Goal: Task Accomplishment & Management: Manage account settings

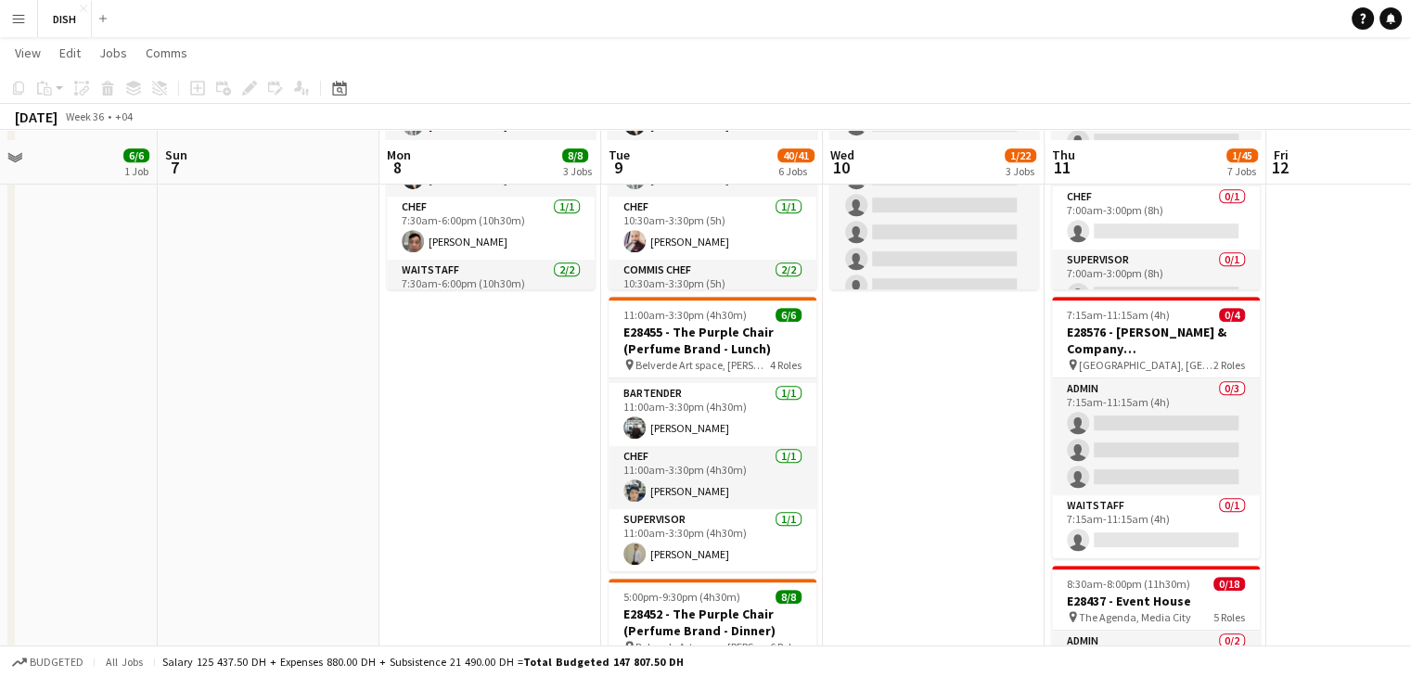
scroll to position [871, 0]
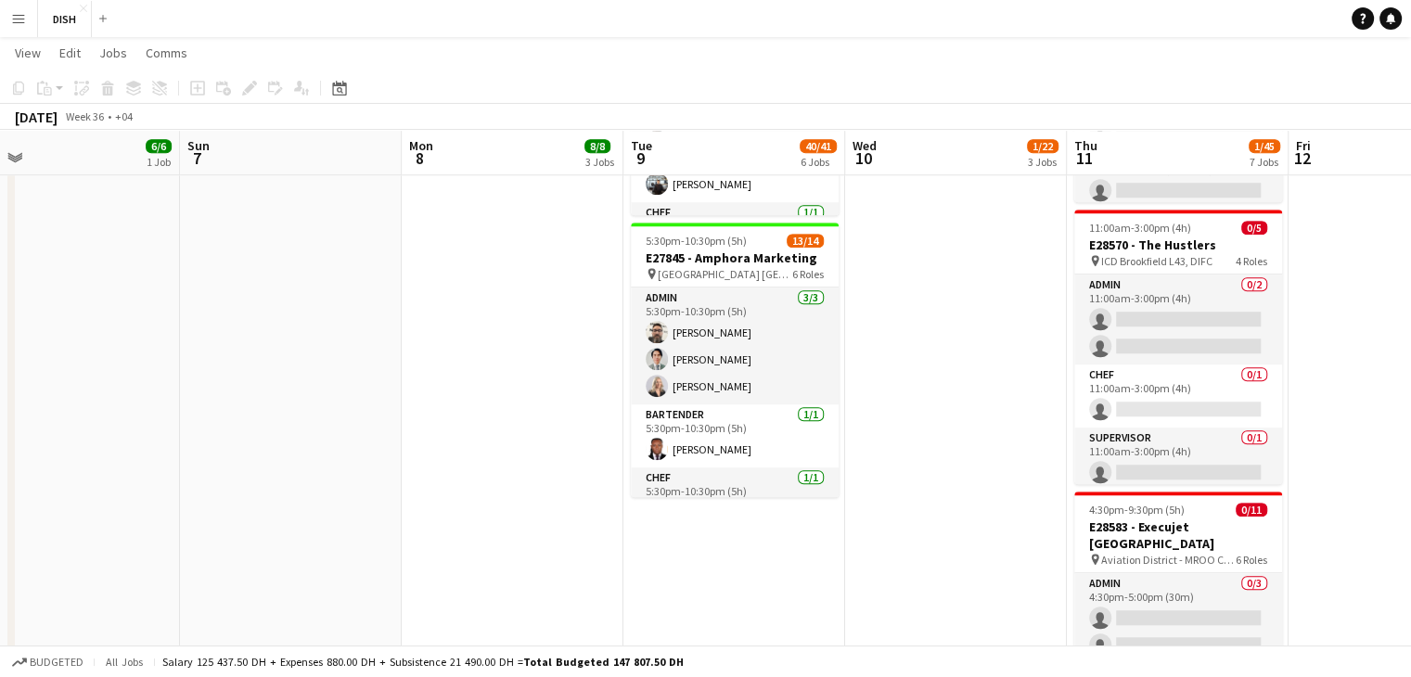
scroll to position [383, 0]
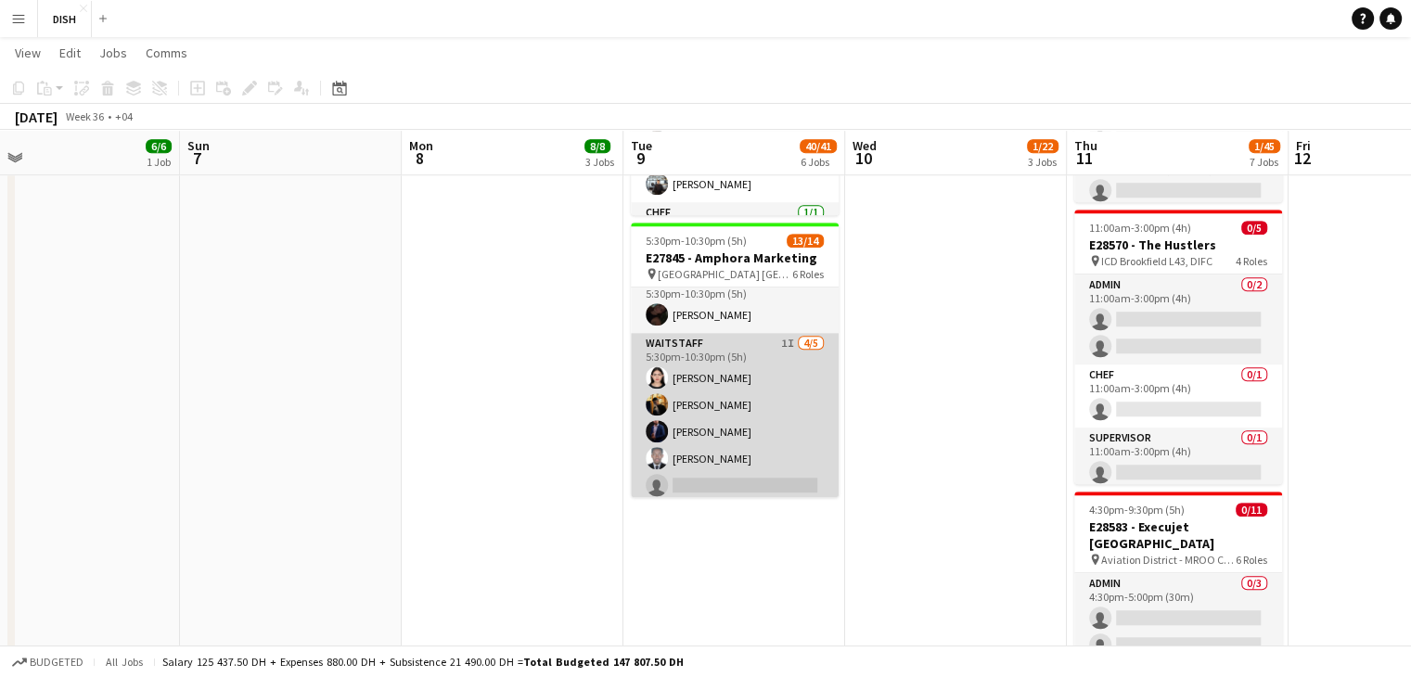
click at [749, 340] on app-card-role "Waitstaff 1I [DATE] 5:30pm-10:30pm (5h) [PERSON_NAME] [PERSON_NAME] [PERSON_NAM…" at bounding box center [735, 418] width 208 height 171
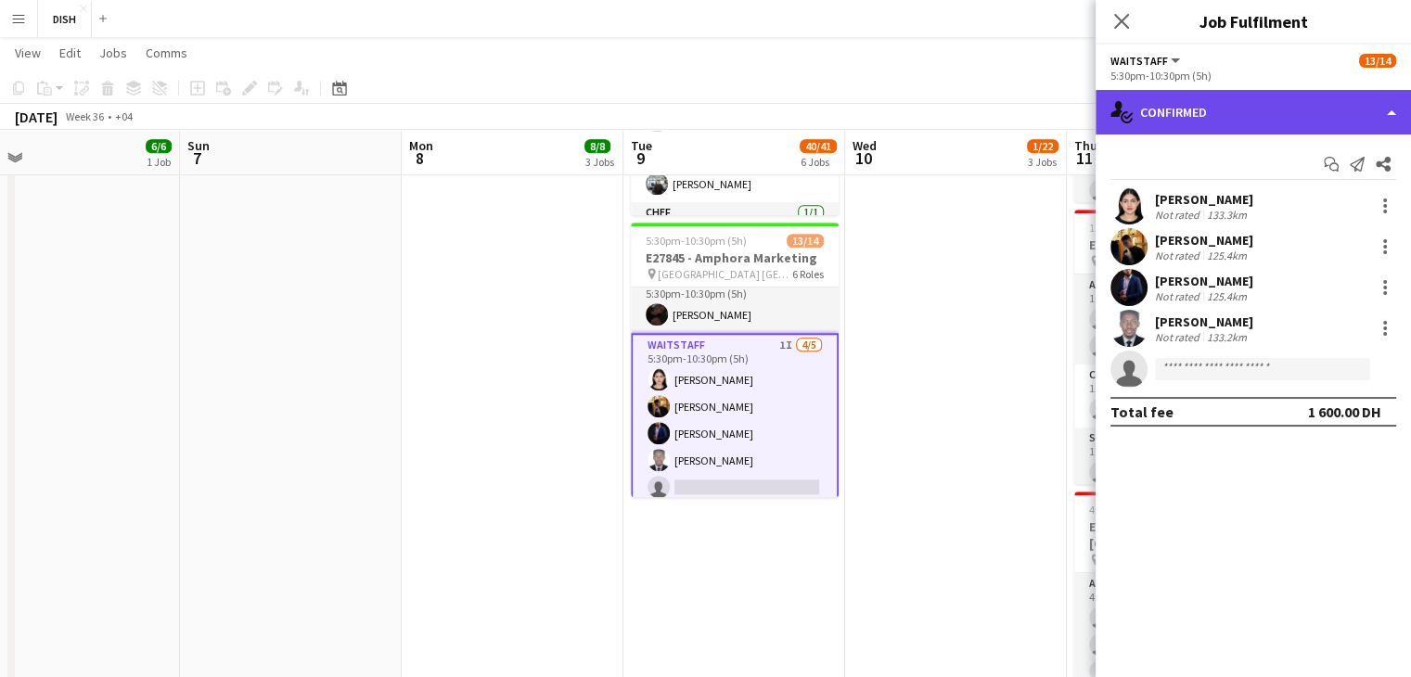
drag, startPoint x: 1236, startPoint y: 112, endPoint x: 1392, endPoint y: 115, distance: 155.8
click at [1392, 115] on div "single-neutral-actions-check-2 Confirmed" at bounding box center [1252, 112] width 315 height 45
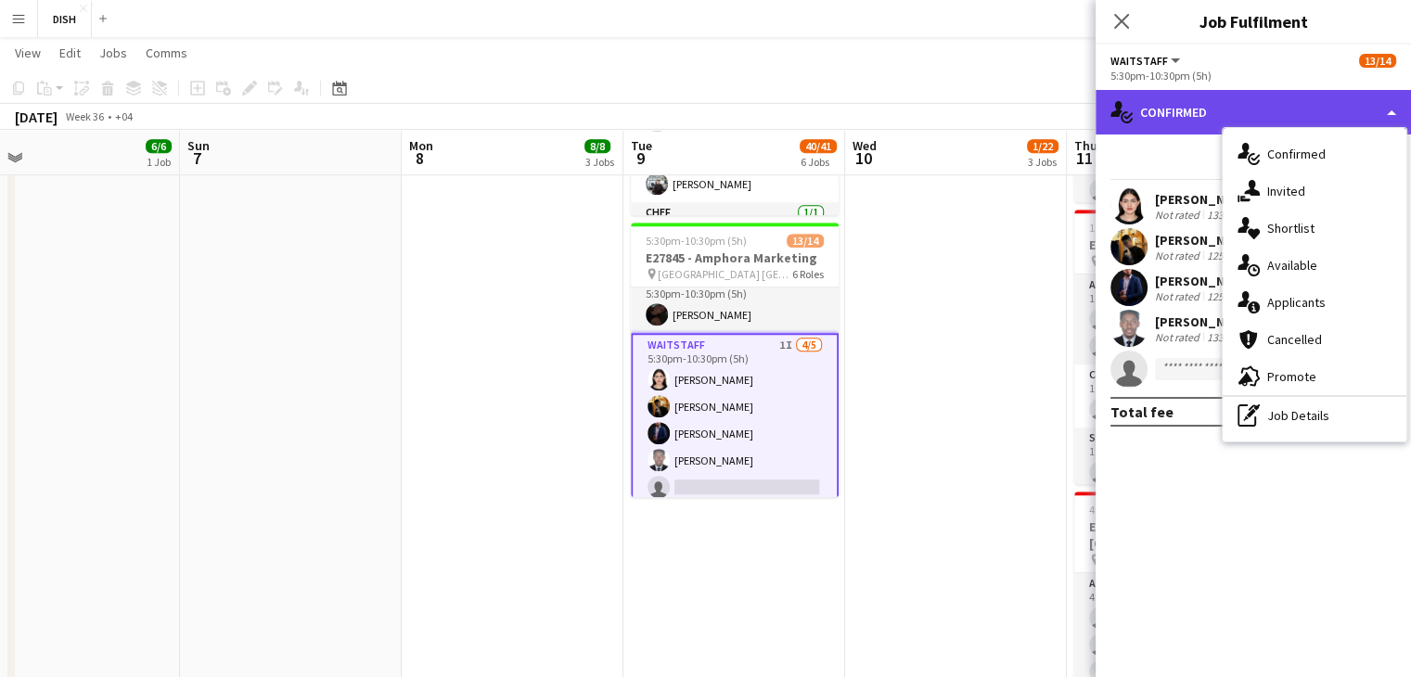
click at [1392, 115] on div "single-neutral-actions-check-2 Confirmed" at bounding box center [1252, 112] width 315 height 45
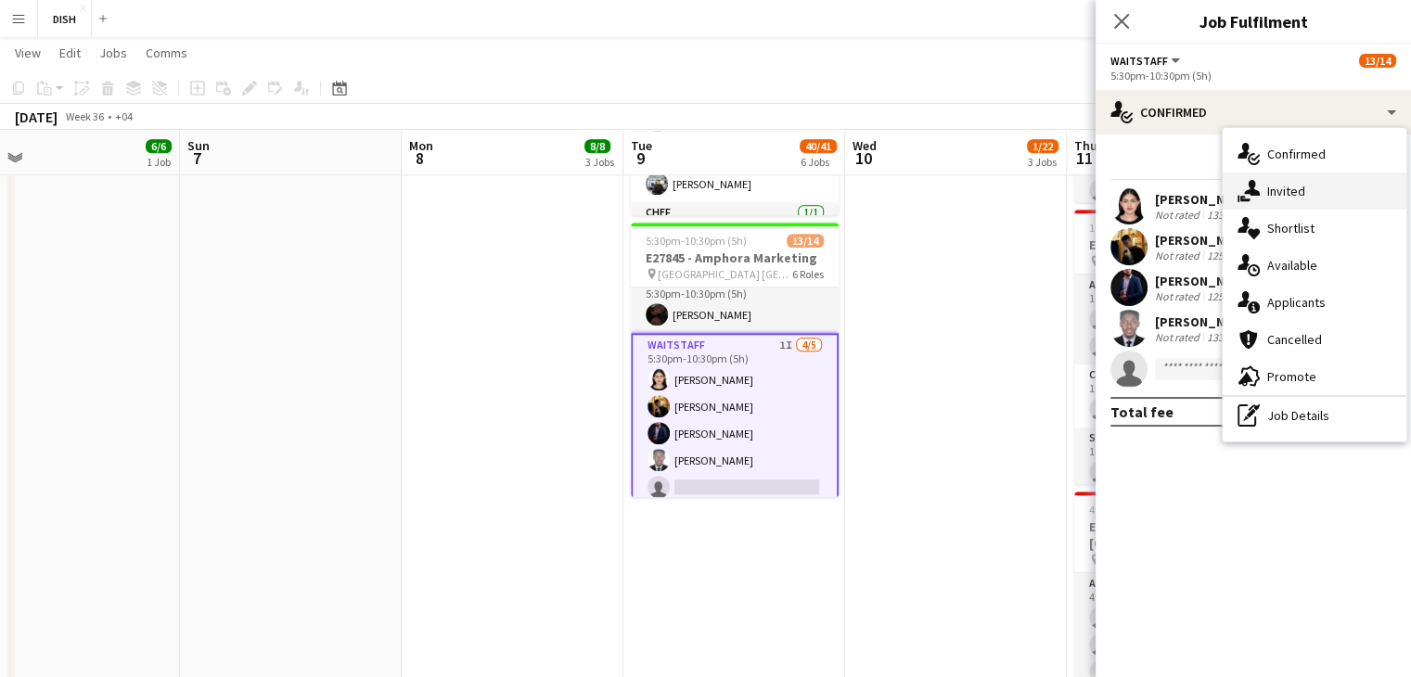
click at [1346, 199] on div "single-neutral-actions-share-1 Invited" at bounding box center [1314, 191] width 184 height 37
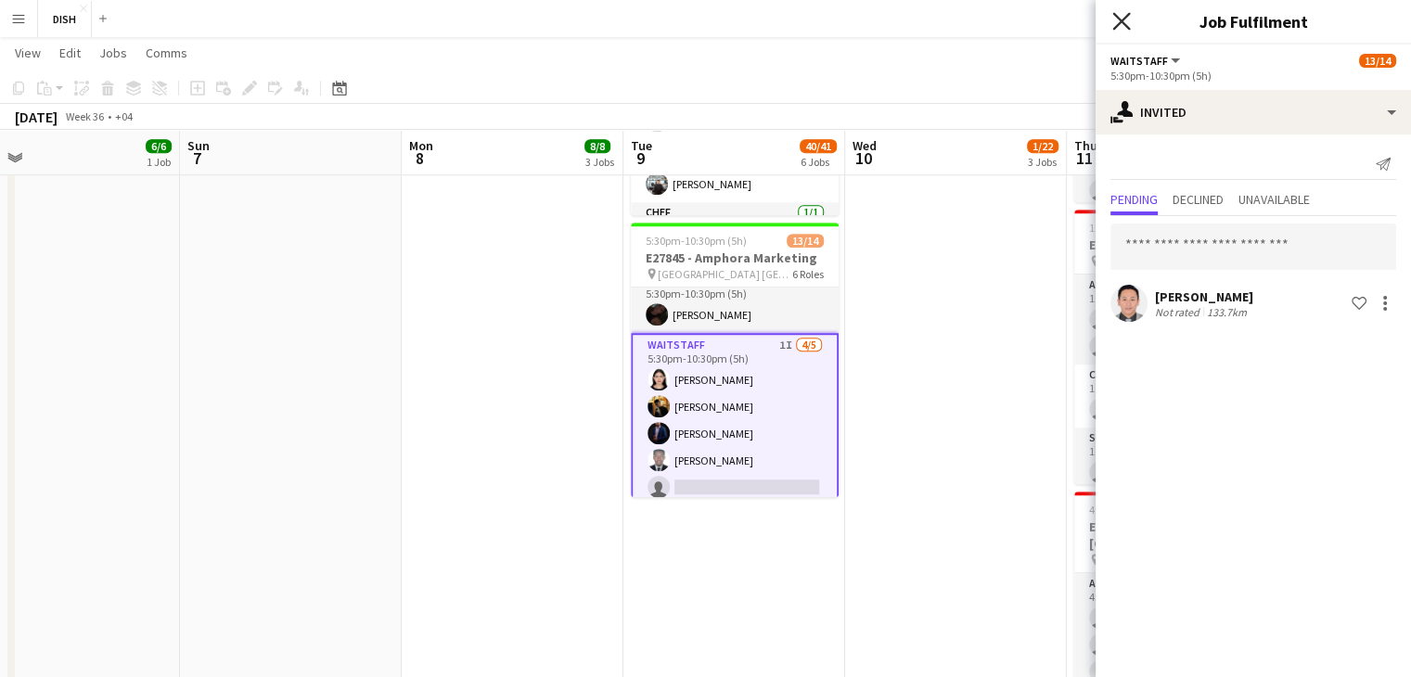
click at [1119, 28] on icon "Close pop-in" at bounding box center [1121, 21] width 18 height 18
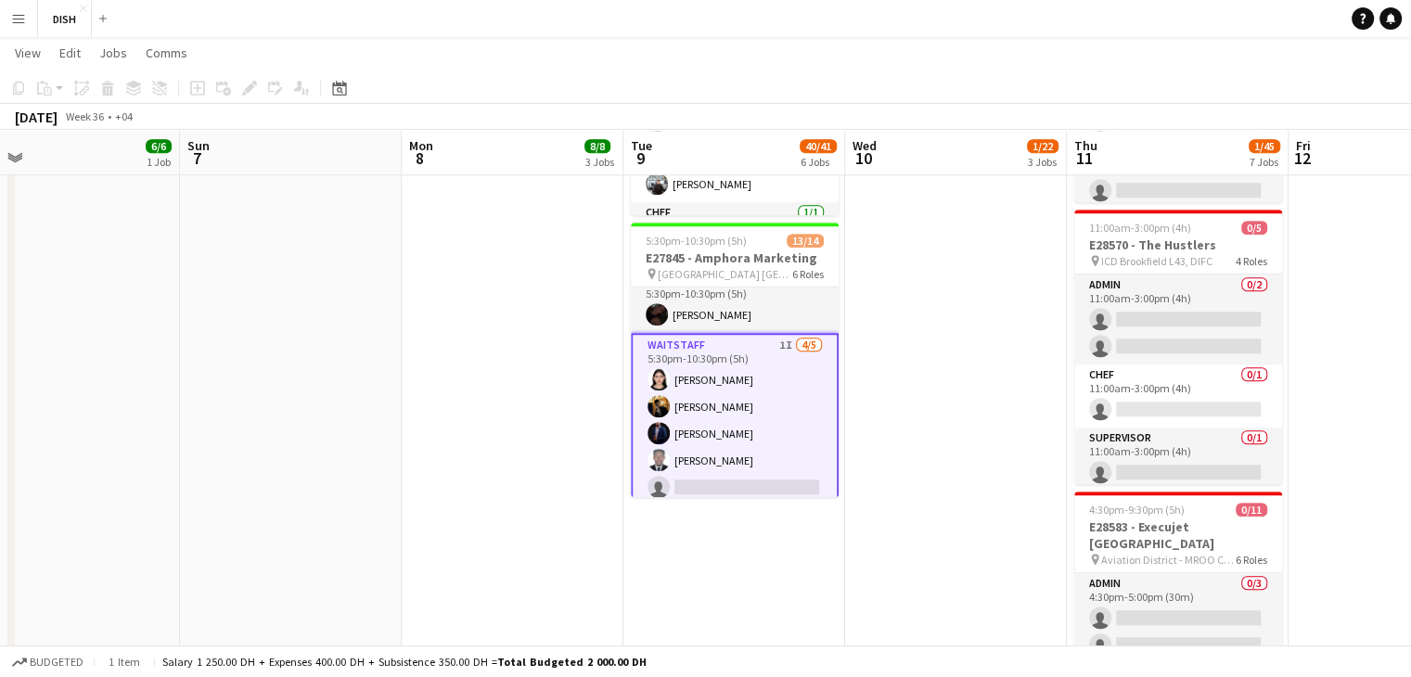
click at [15, 17] on app-icon "Menu" at bounding box center [18, 18] width 15 height 15
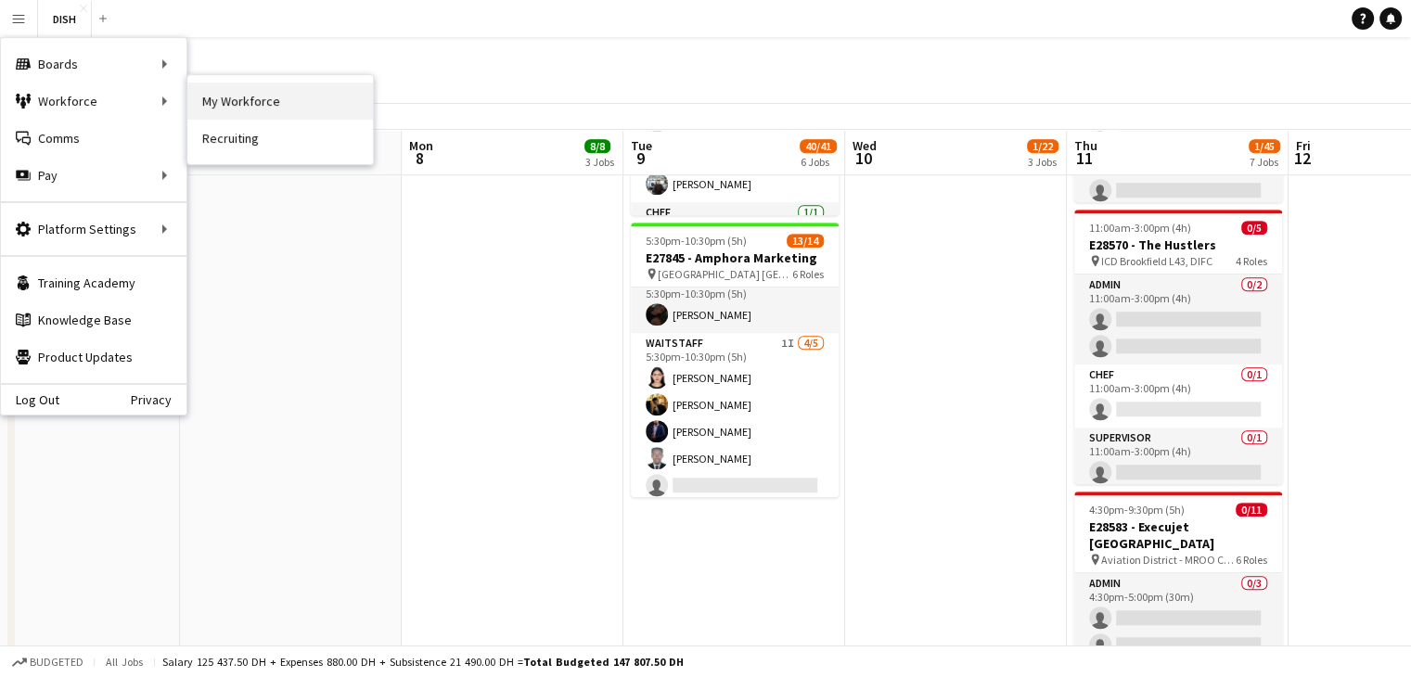
click at [264, 92] on link "My Workforce" at bounding box center [279, 101] width 185 height 37
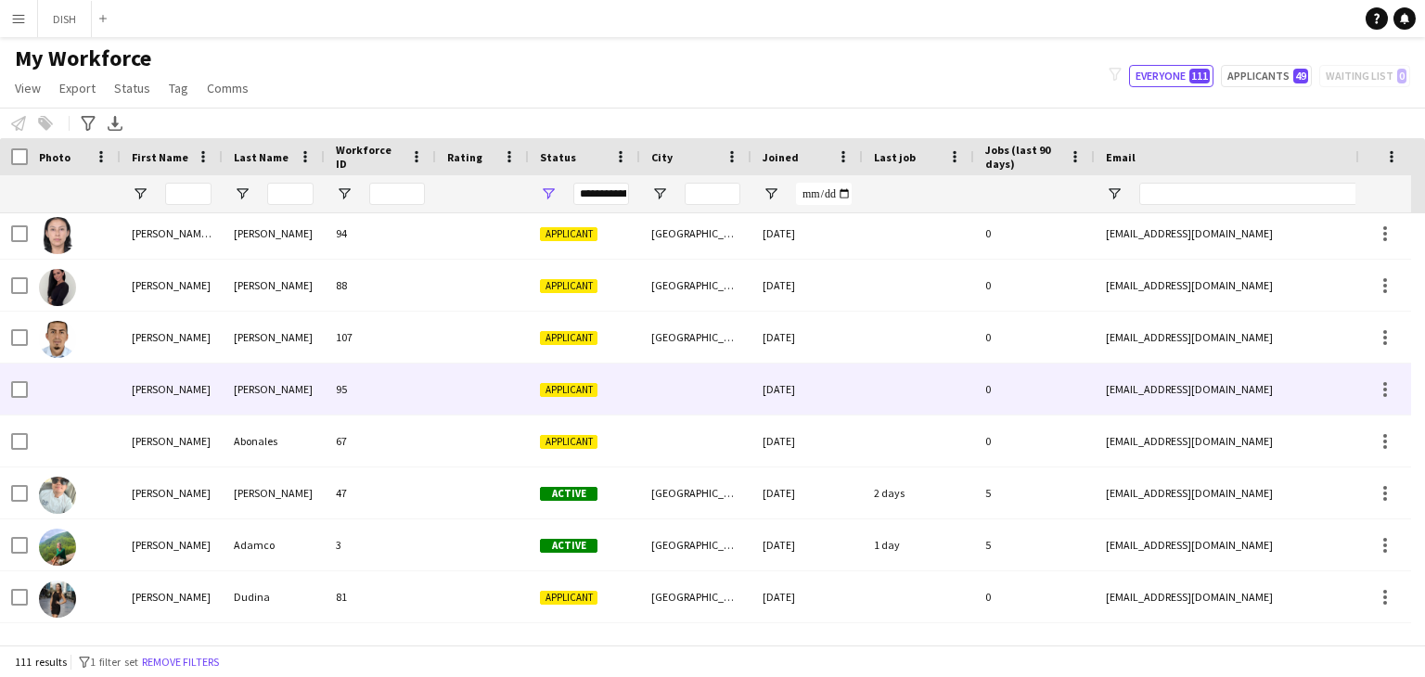
scroll to position [507, 0]
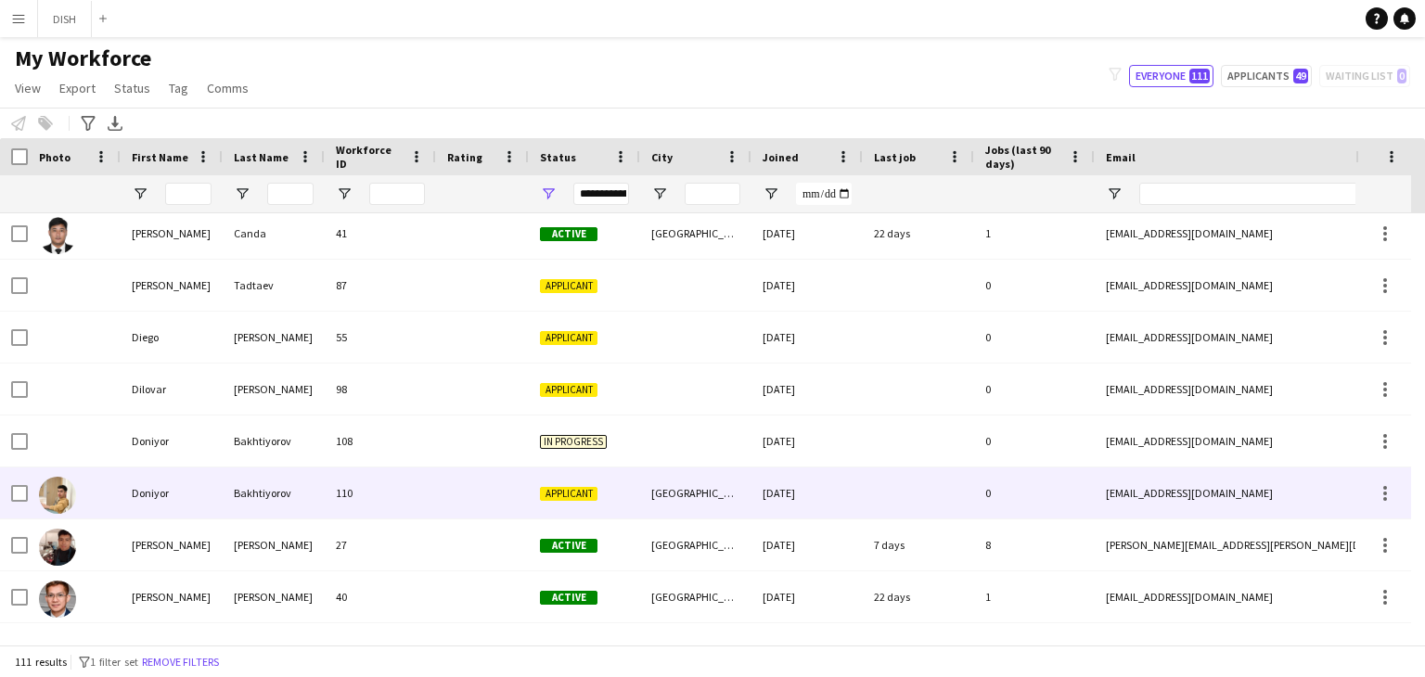
click at [51, 495] on img at bounding box center [57, 495] width 37 height 37
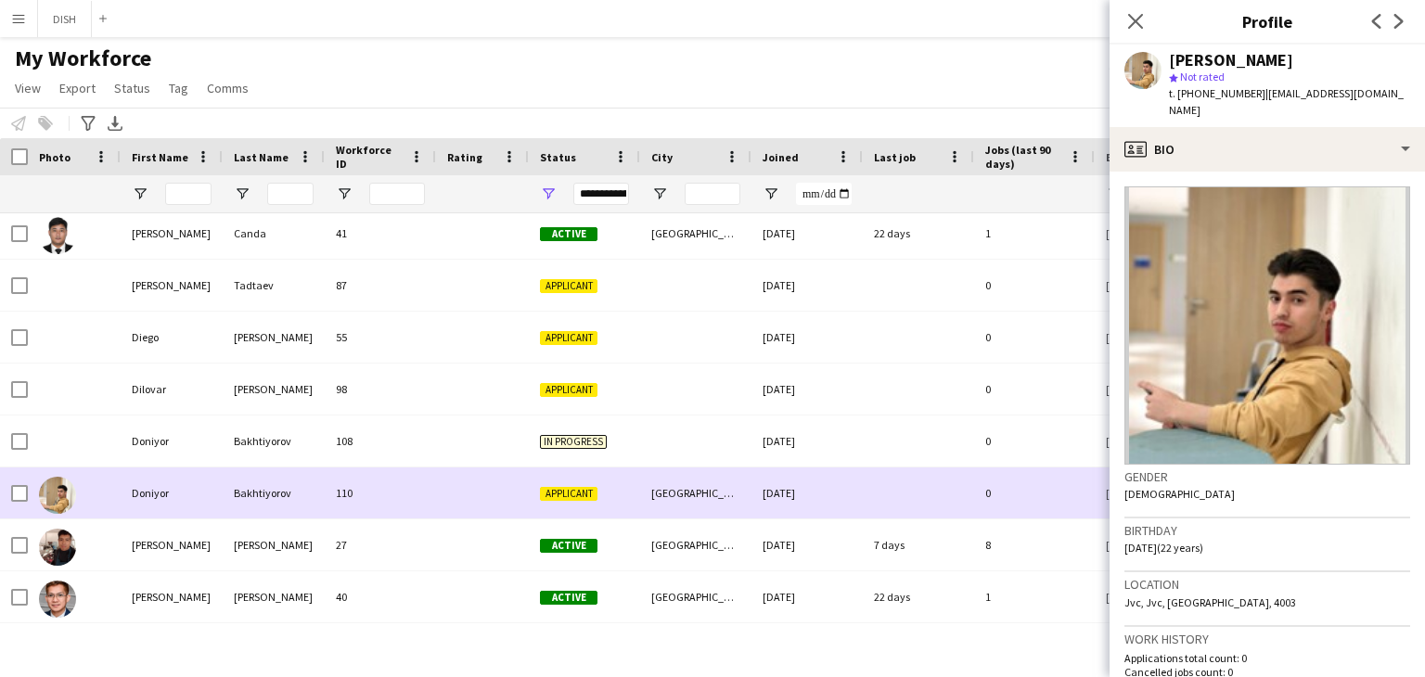
click at [52, 495] on img at bounding box center [57, 495] width 37 height 37
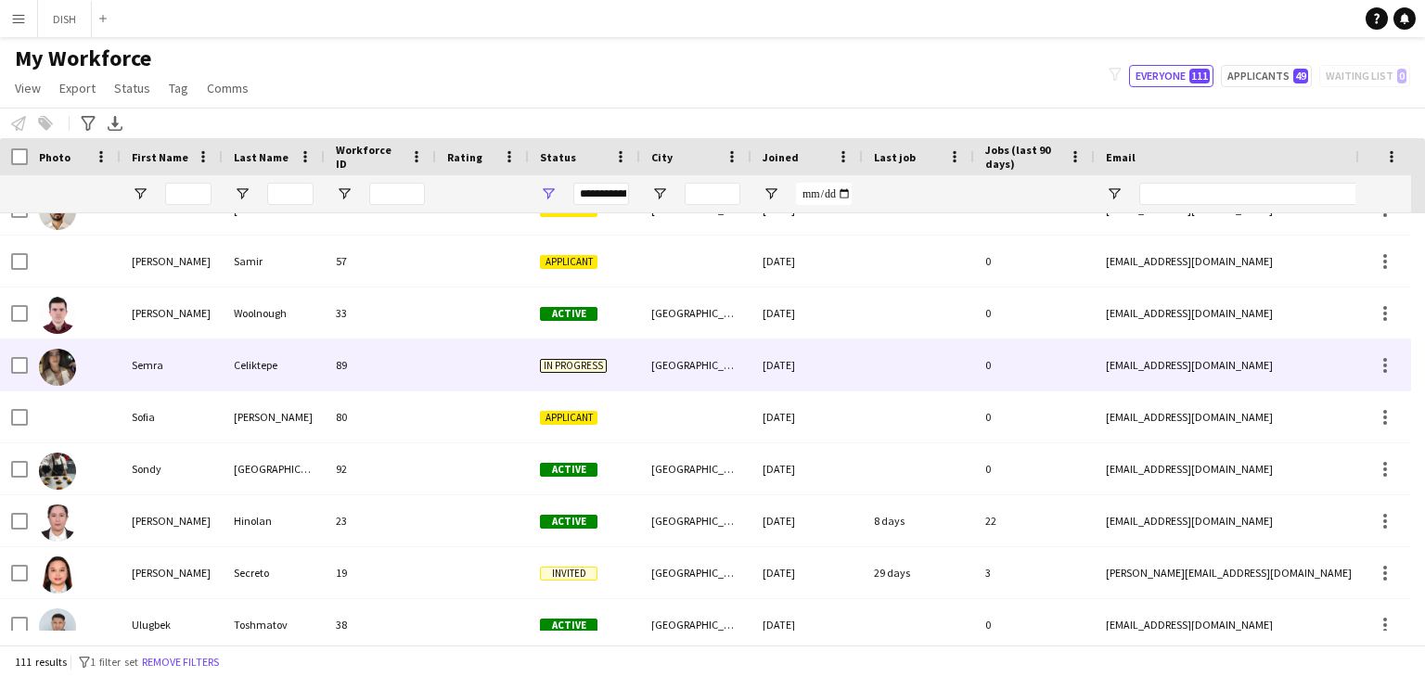
click at [57, 368] on img at bounding box center [57, 367] width 37 height 37
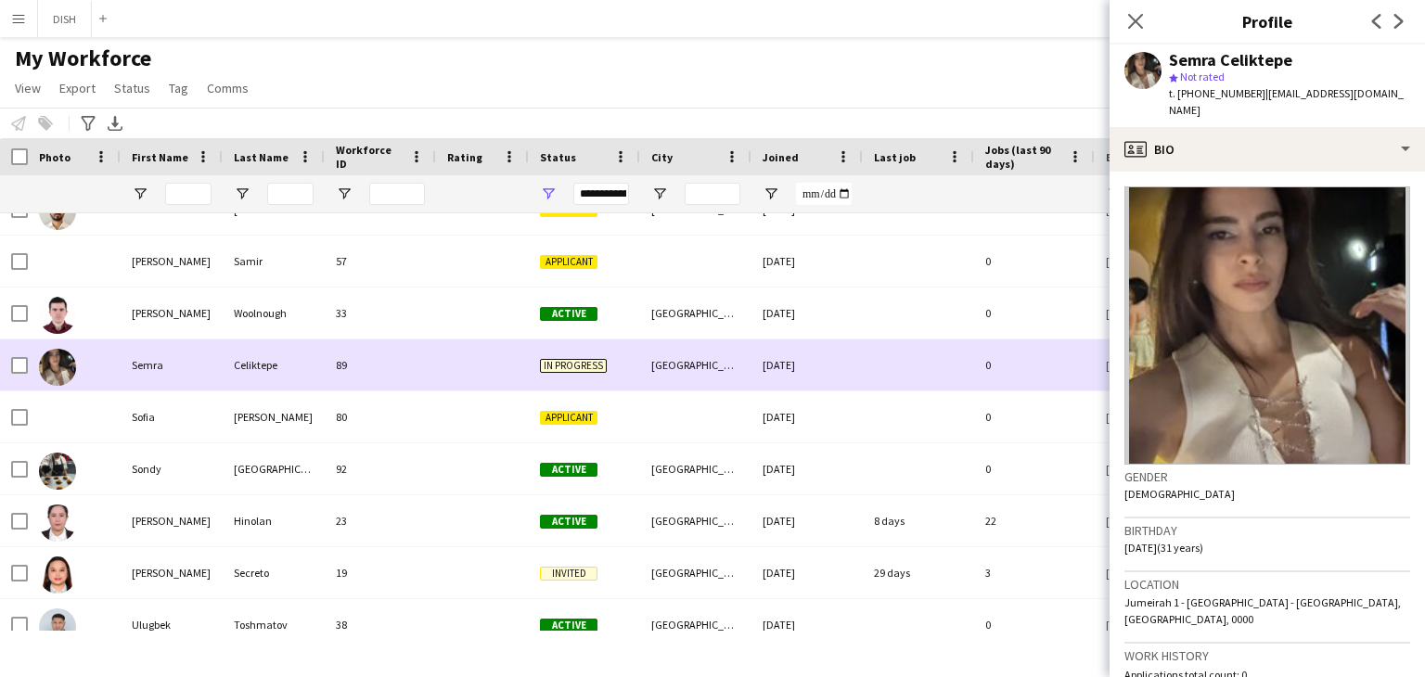
click at [57, 368] on img at bounding box center [57, 367] width 37 height 37
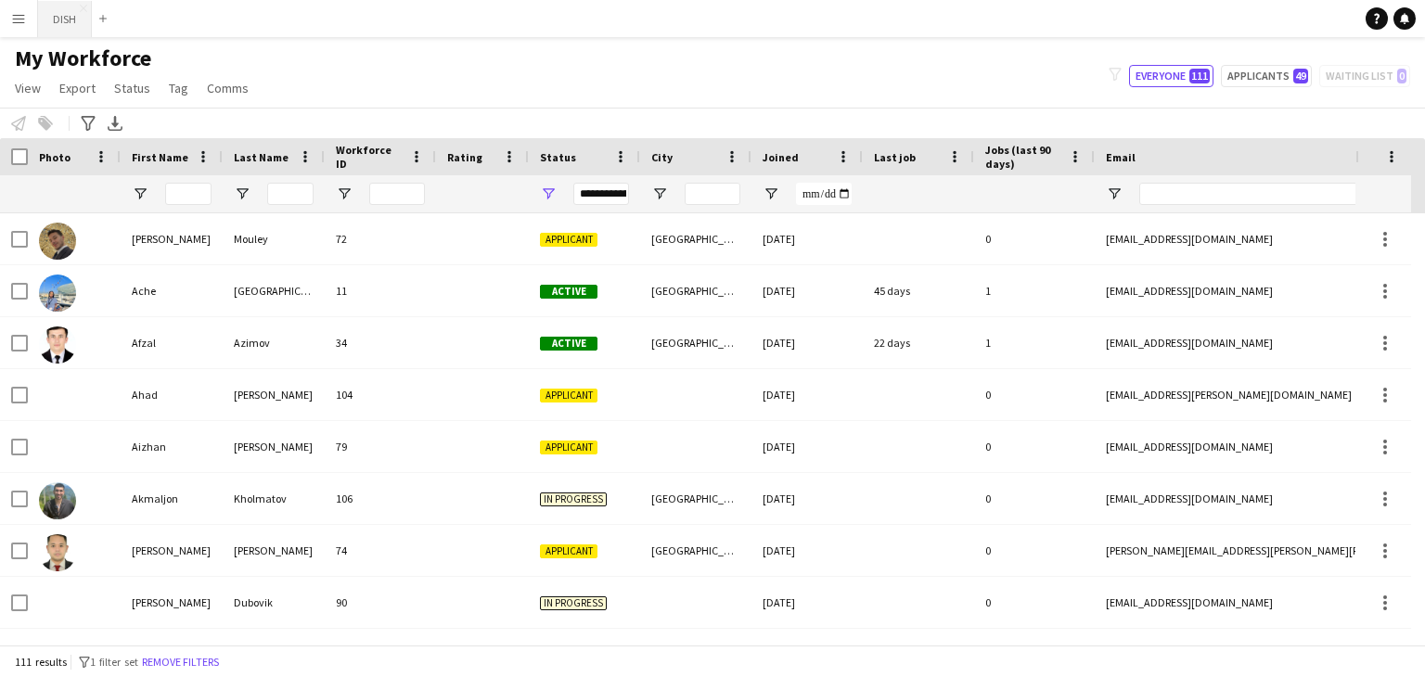
click at [63, 12] on button "DISH Close" at bounding box center [65, 19] width 54 height 36
